Goal: Find specific page/section: Find specific page/section

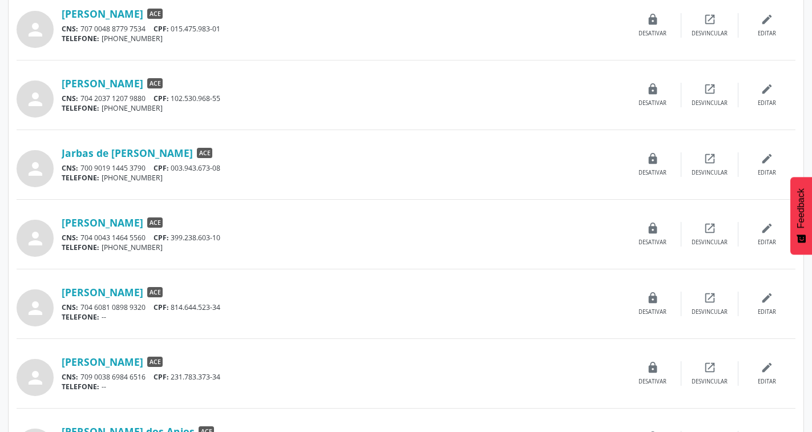
scroll to position [874, 0]
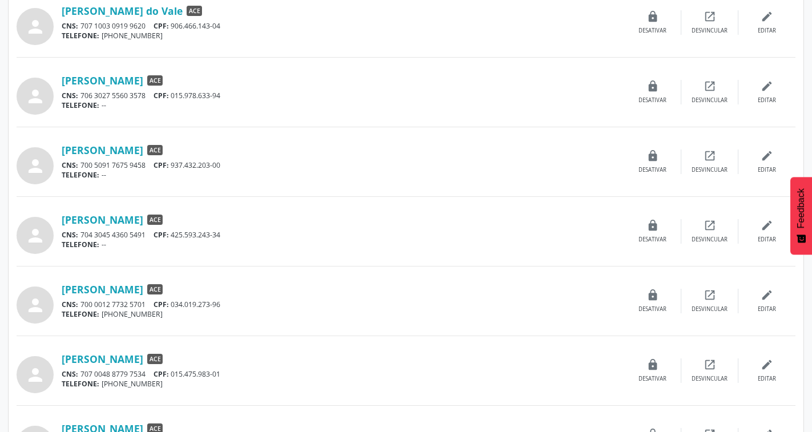
scroll to position [342, 0]
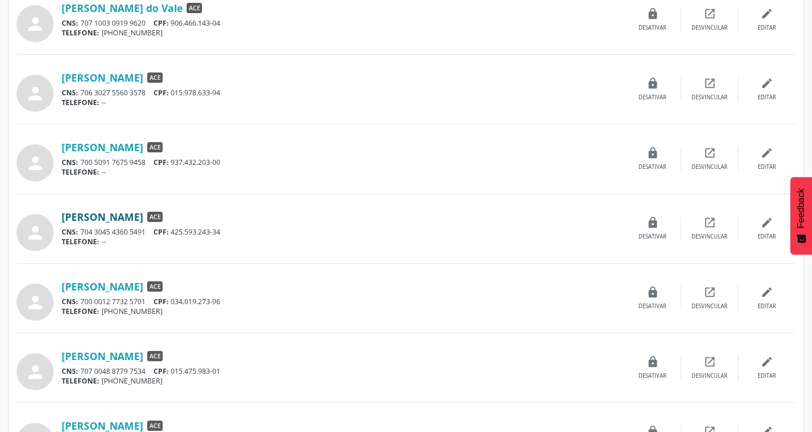
click at [143, 217] on link "[PERSON_NAME]" at bounding box center [103, 216] width 82 height 13
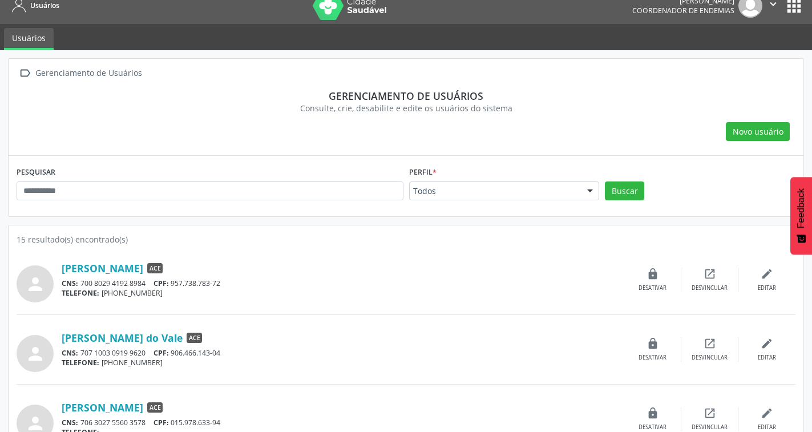
scroll to position [0, 0]
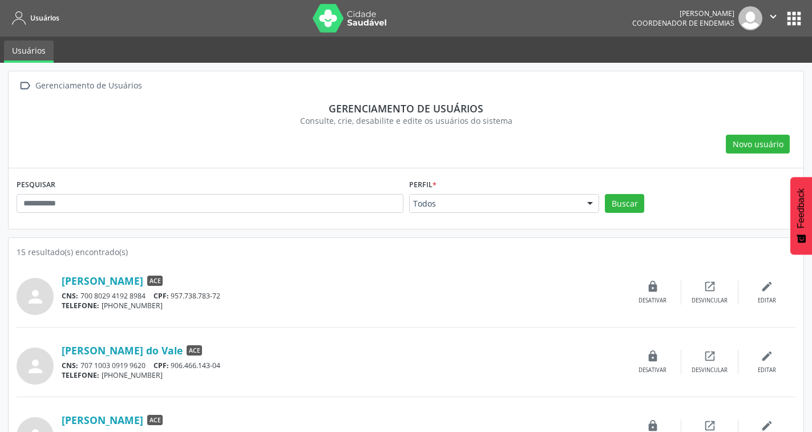
click at [373, 19] on img at bounding box center [350, 18] width 74 height 29
